Goal: Information Seeking & Learning: Check status

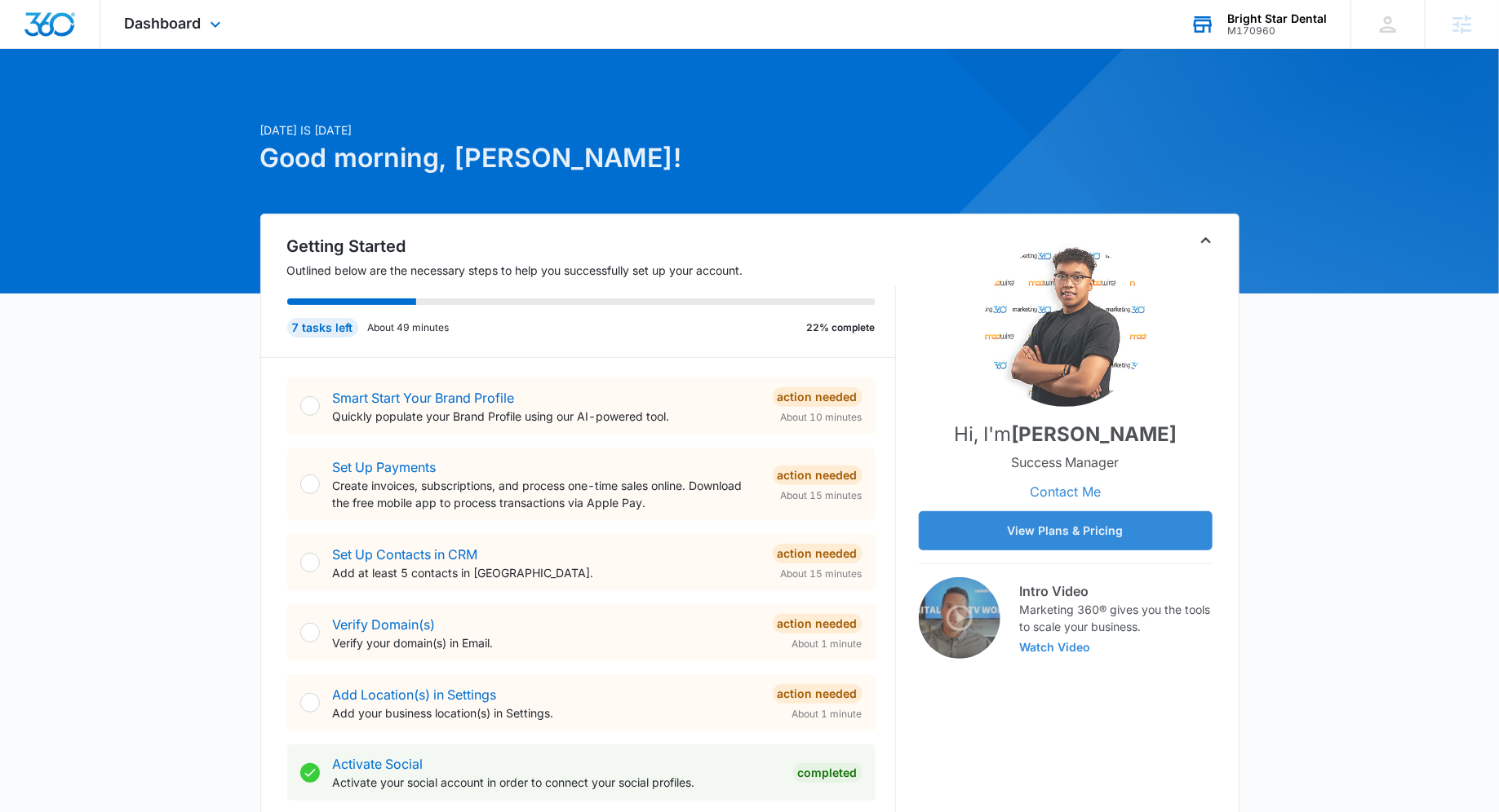
click at [1266, 15] on div "Bright Star Dental" at bounding box center [1276, 18] width 100 height 13
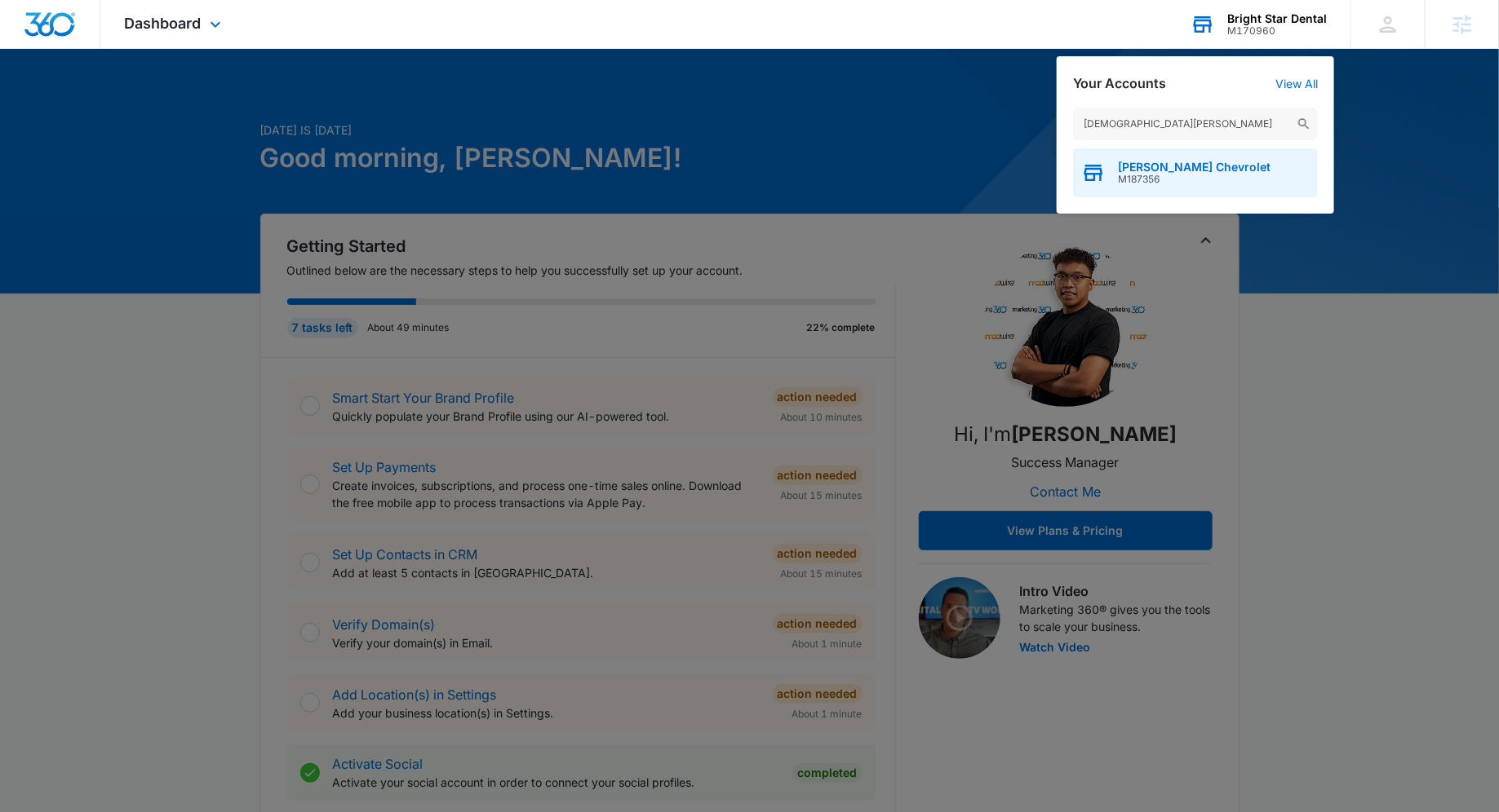
type input "[DEMOGRAPHIC_DATA][PERSON_NAME]"
click at [1215, 195] on div "[PERSON_NAME] Chevrolet M187356" at bounding box center [1195, 172] width 245 height 49
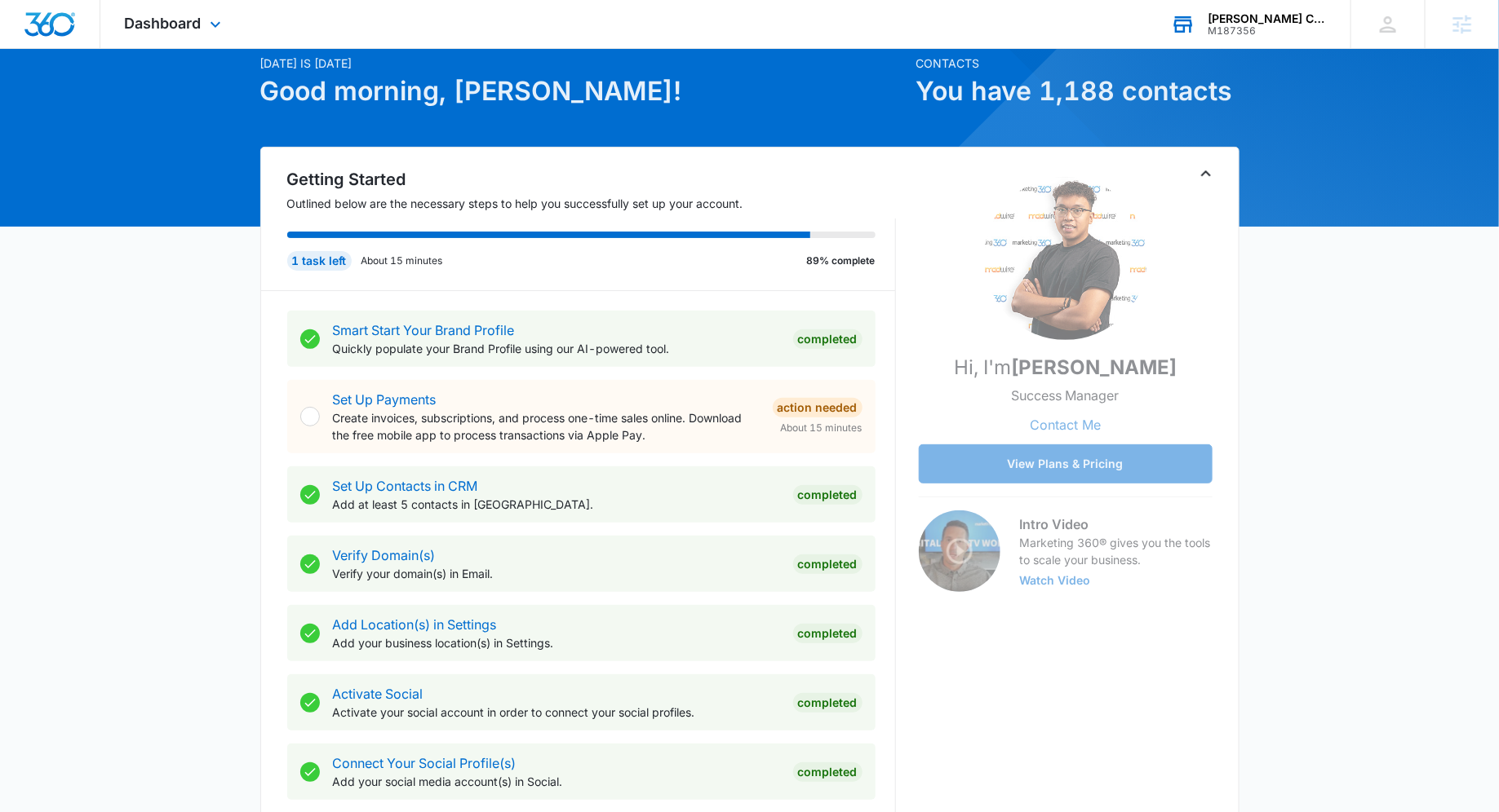
scroll to position [45, 0]
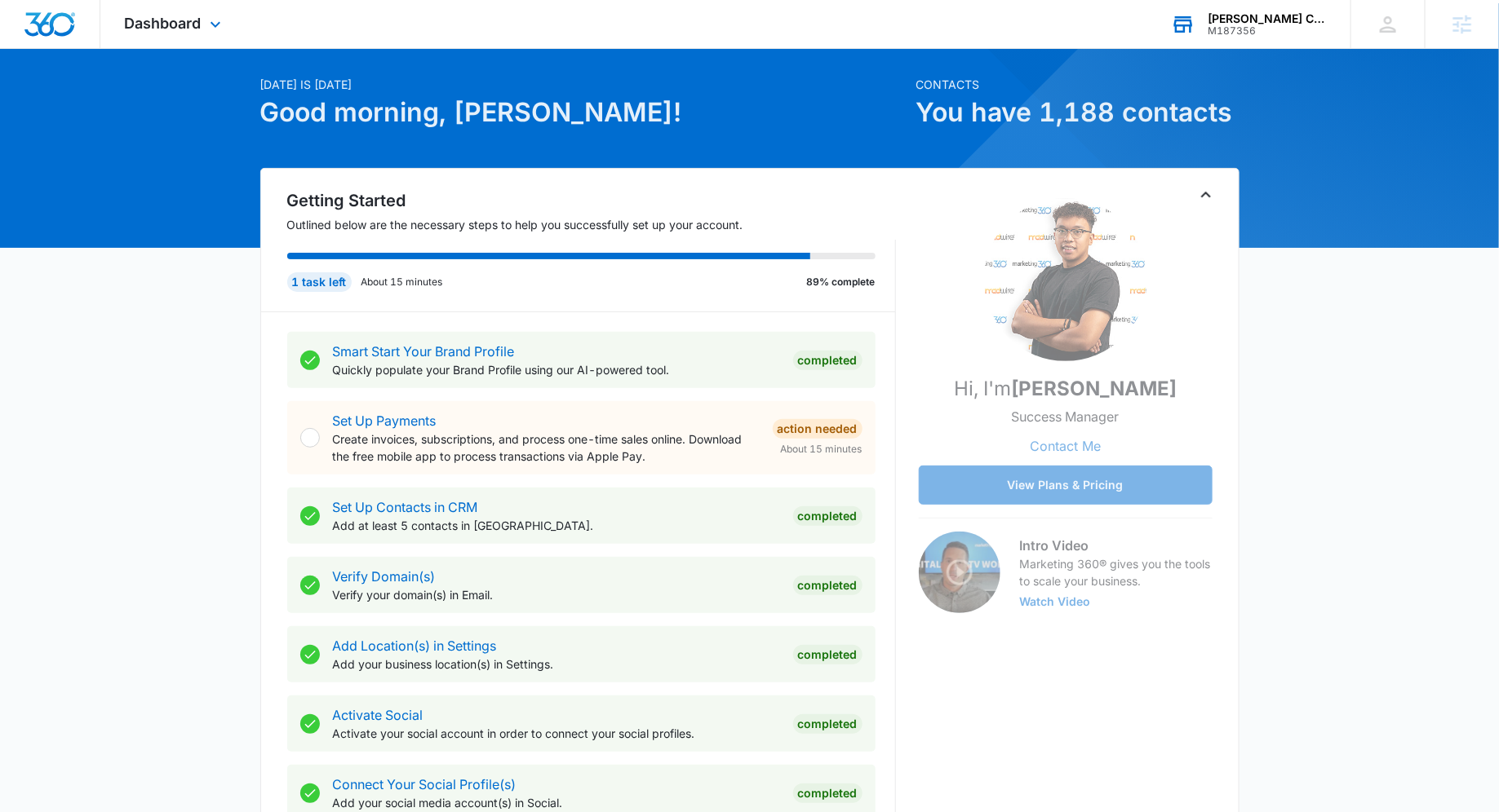
click at [1208, 192] on icon "Toggle Collapse" at bounding box center [1206, 195] width 19 height 19
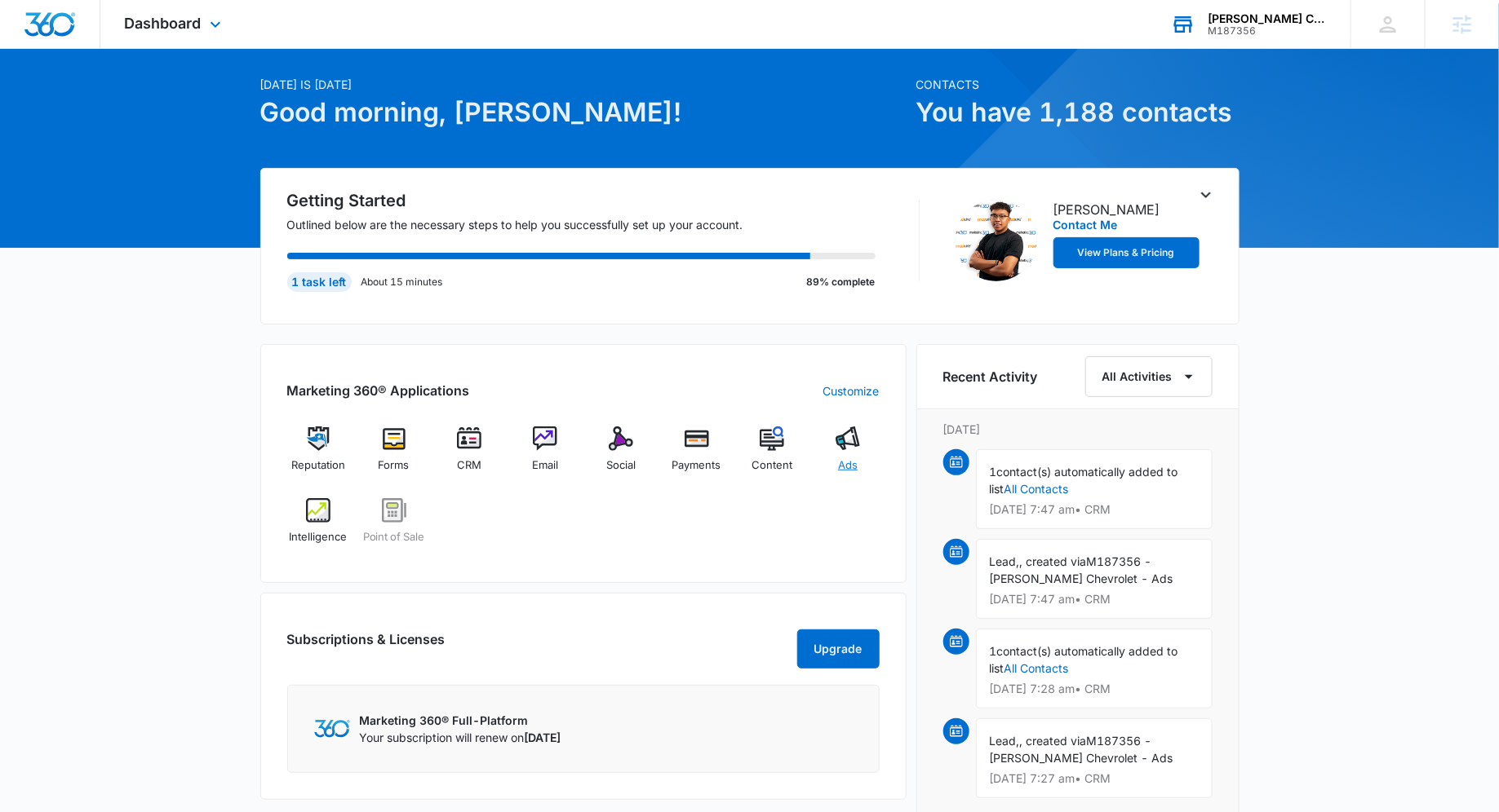
click at [825, 441] on div "Ads" at bounding box center [847, 456] width 63 height 59
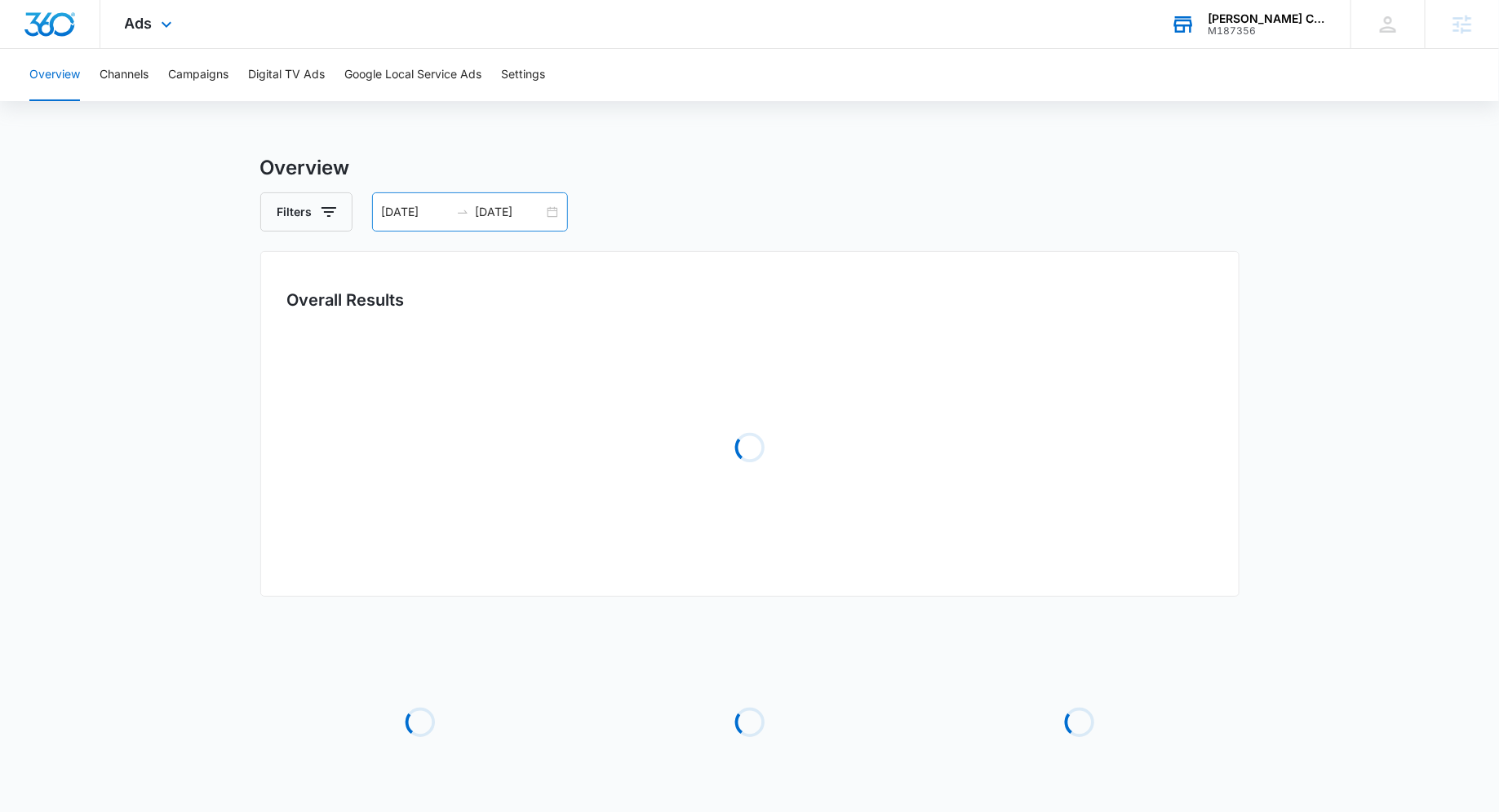
click at [539, 210] on input "[DATE]" at bounding box center [509, 212] width 68 height 18
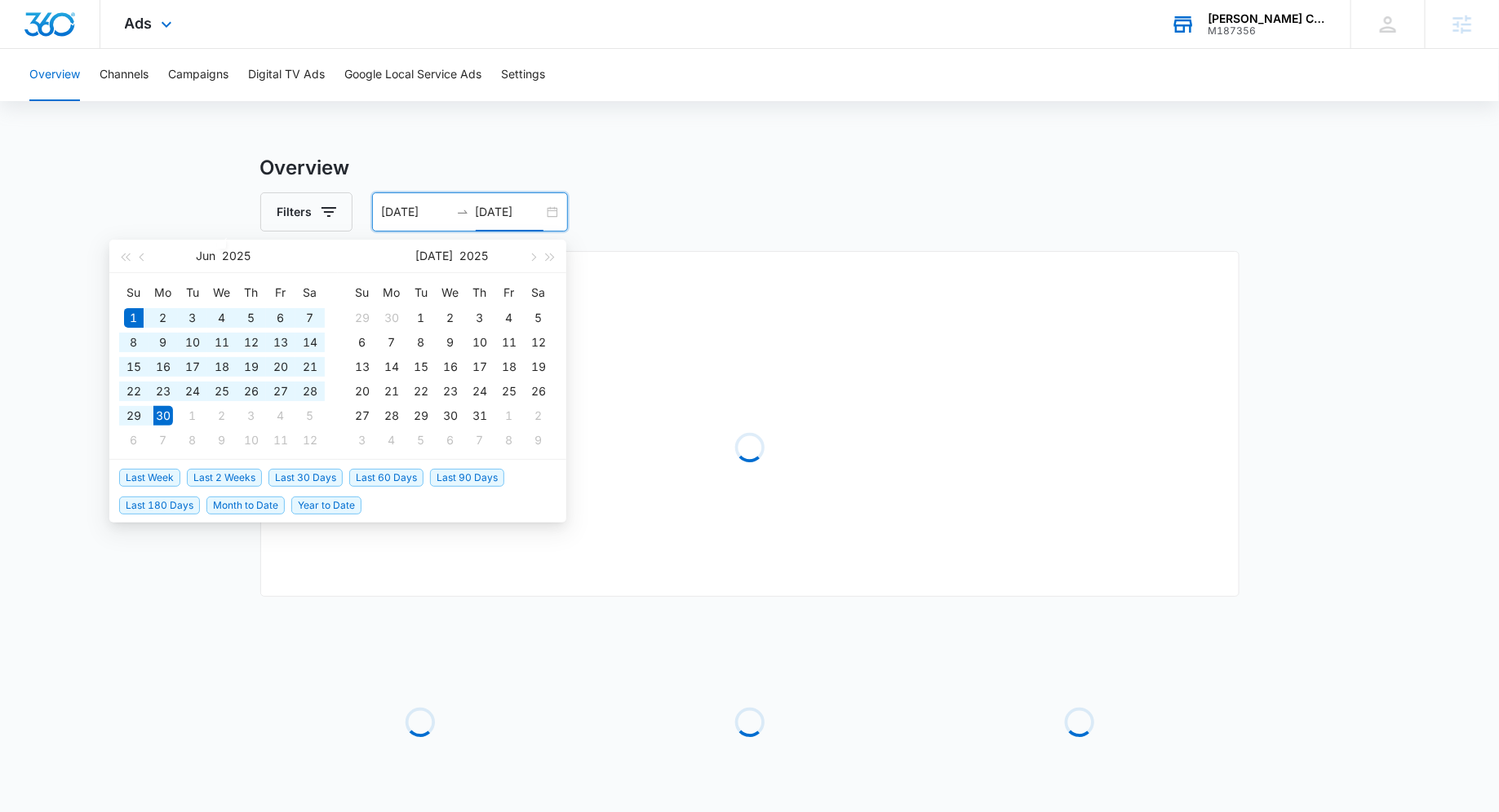
type input "[DATE]"
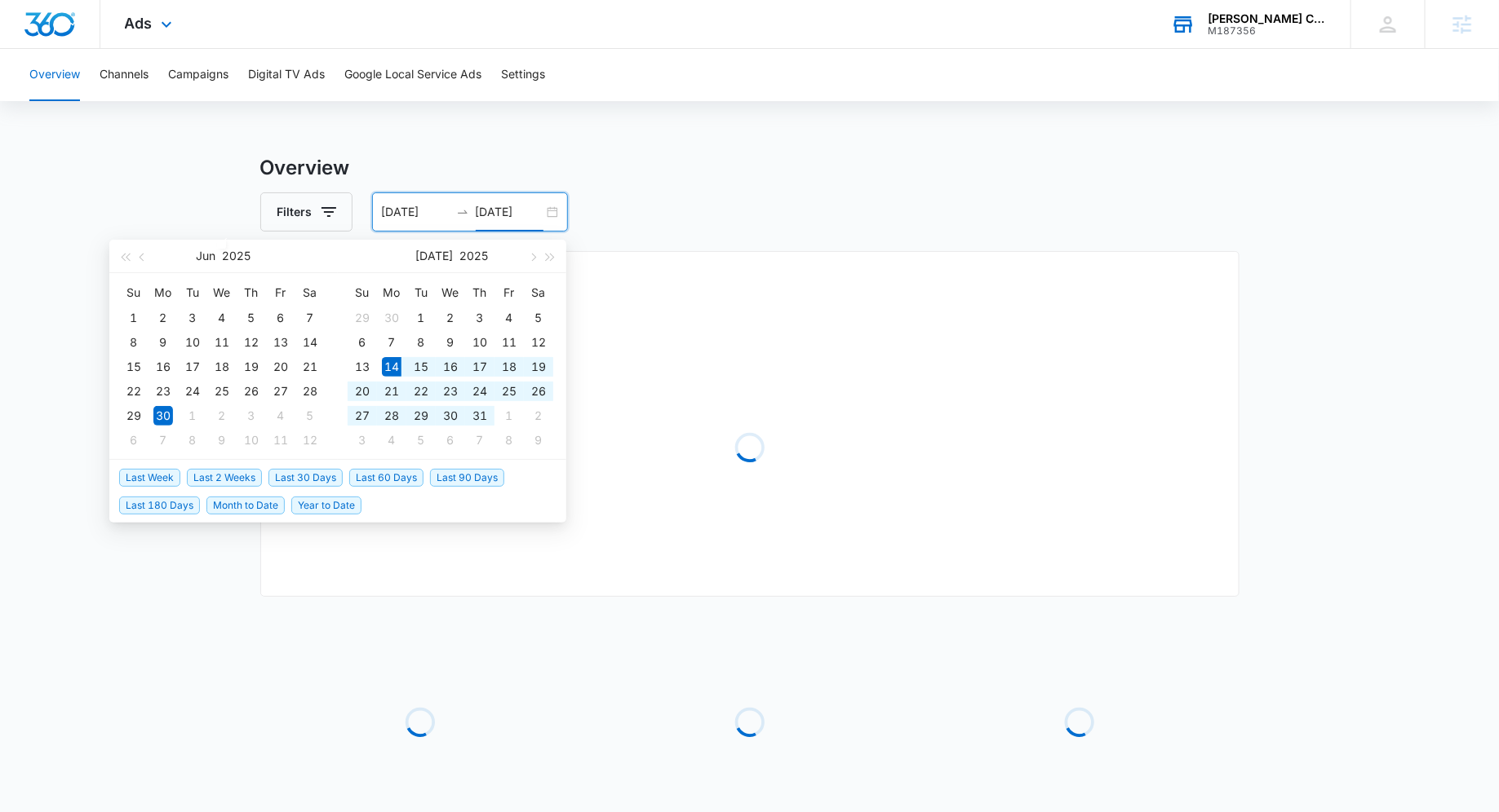
click at [292, 483] on span "Last 30 Days" at bounding box center [305, 477] width 75 height 18
type input "[DATE]"
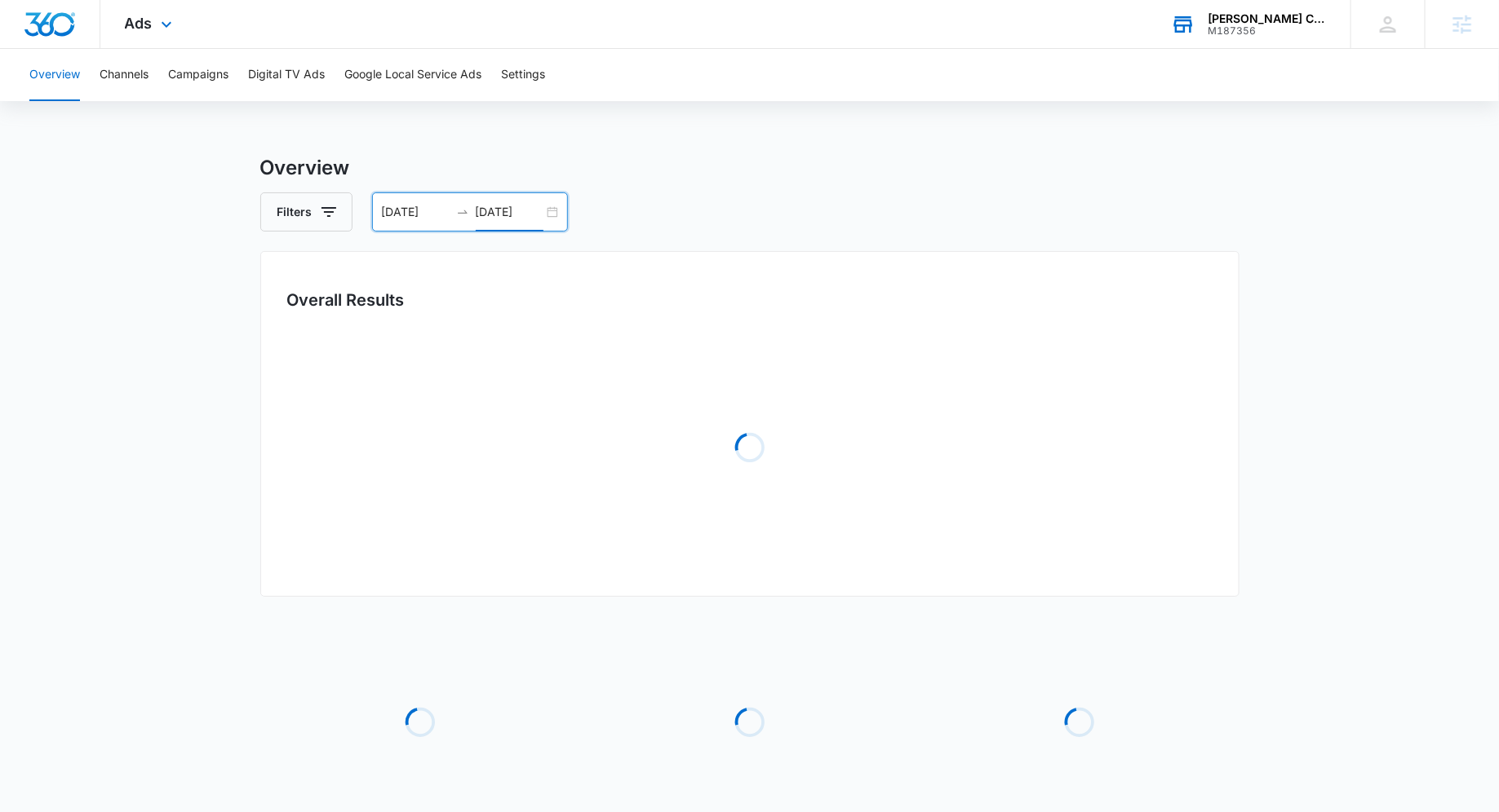
click at [762, 186] on div "Overview Filters [DATE] [DATE] Overall Results Loading Loading Loading Loading …" at bounding box center [750, 527] width 979 height 750
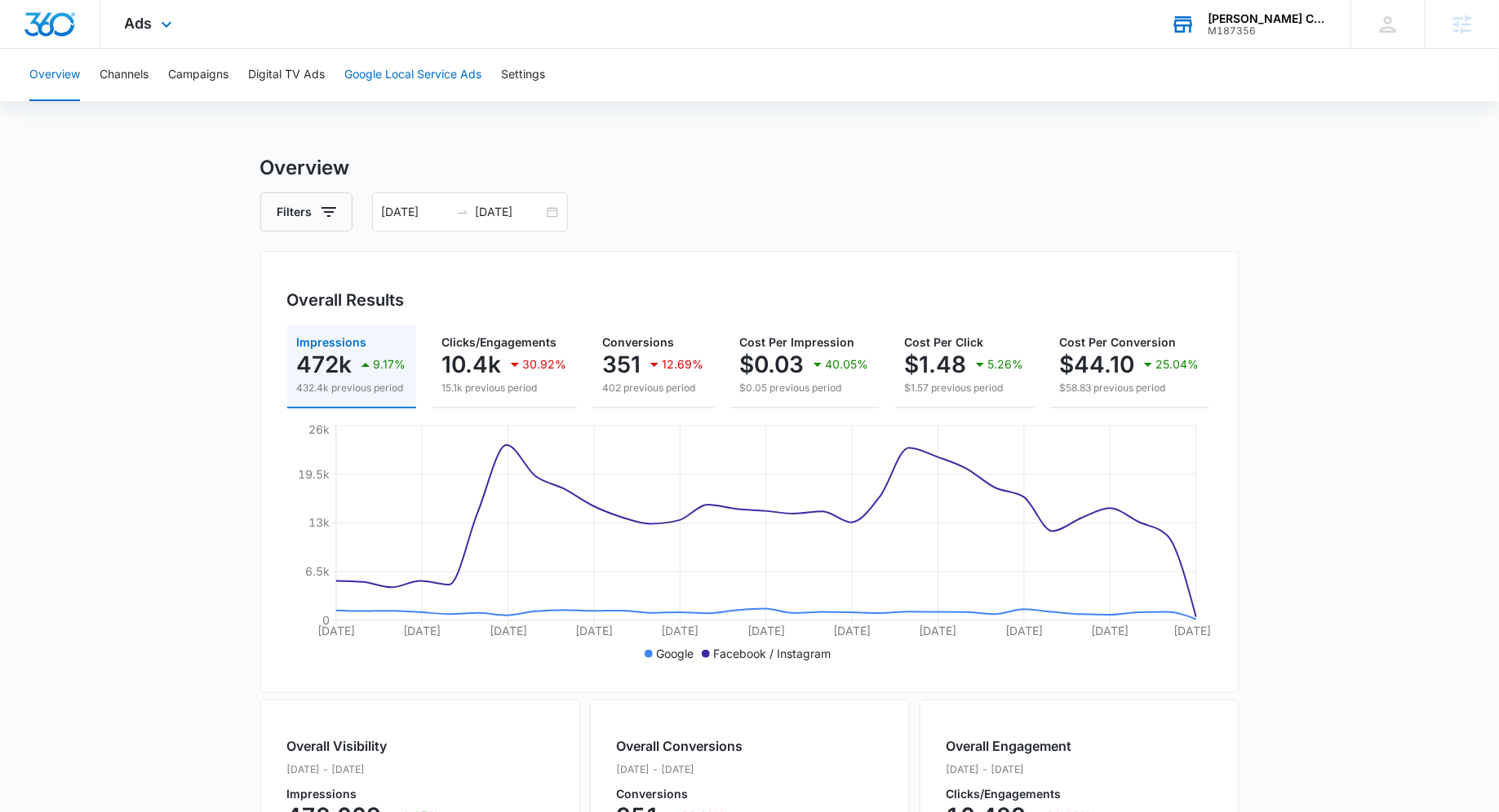
click at [392, 80] on button "Google Local Service Ads" at bounding box center [413, 75] width 138 height 52
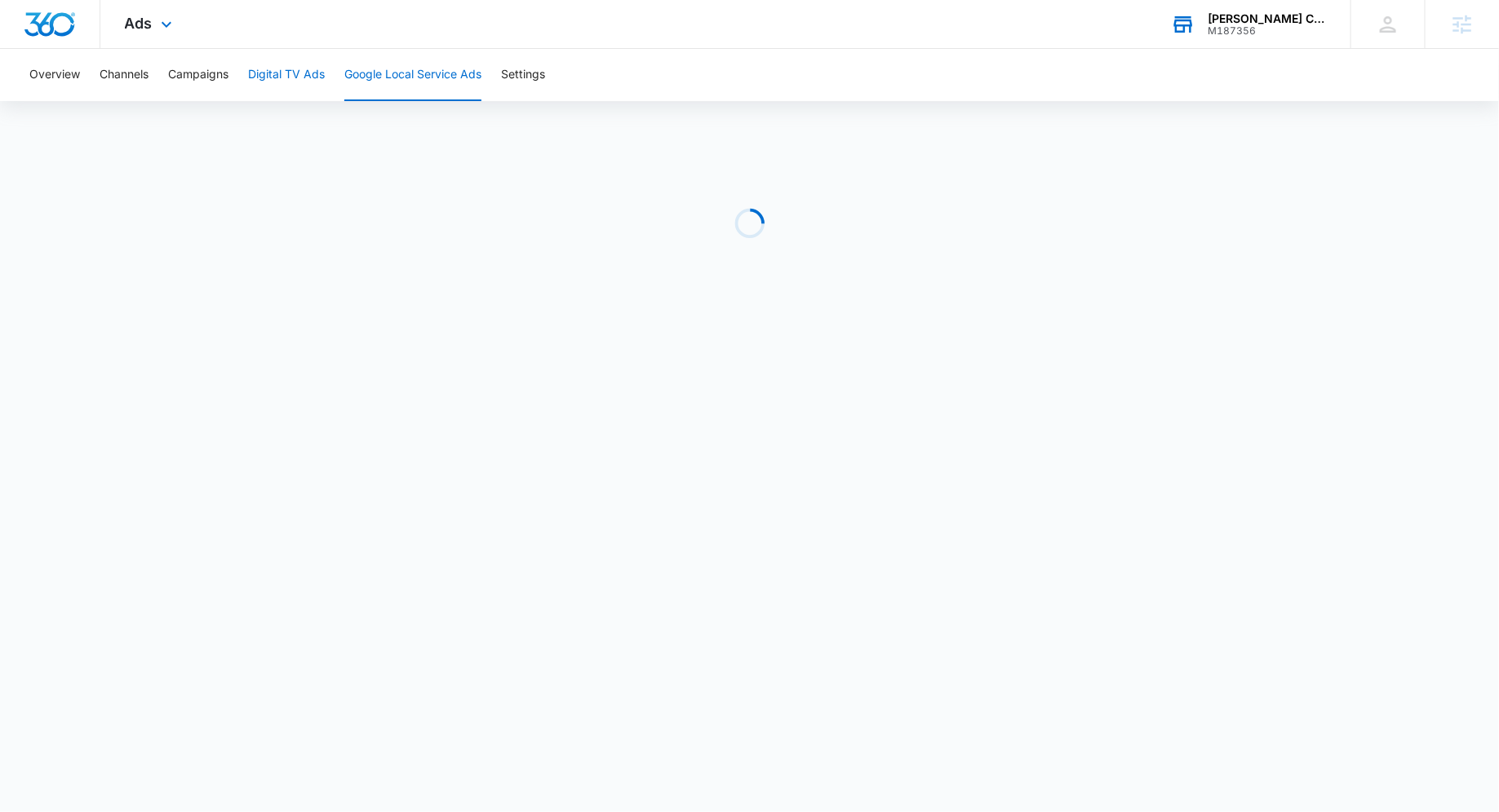
click at [295, 80] on button "Digital TV Ads" at bounding box center [286, 75] width 76 height 52
